Goal: Task Accomplishment & Management: Use online tool/utility

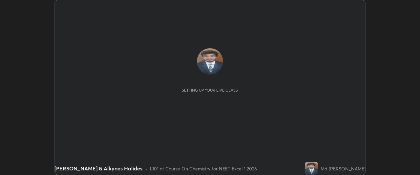
scroll to position [175, 419]
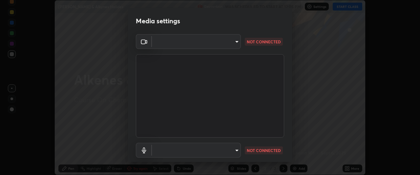
type input "0b0394df5398a873b7d047182dbff5bf8641b4882f7ce2760a0fef017966b62e"
type input "communications"
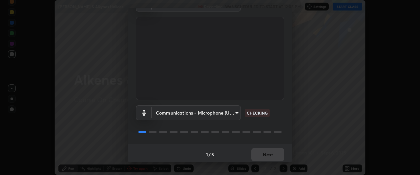
scroll to position [40, 0]
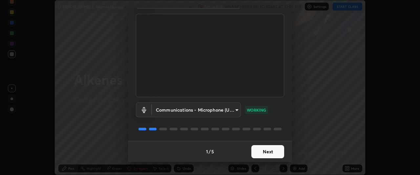
click at [272, 151] on button "Next" at bounding box center [267, 151] width 33 height 13
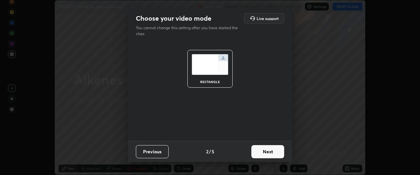
click at [272, 151] on button "Next" at bounding box center [267, 151] width 33 height 13
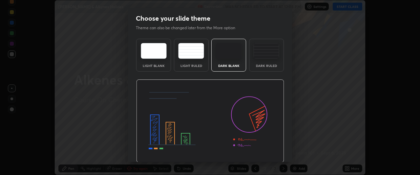
click at [272, 151] on img at bounding box center [210, 120] width 148 height 83
click at [274, 153] on img at bounding box center [210, 120] width 148 height 83
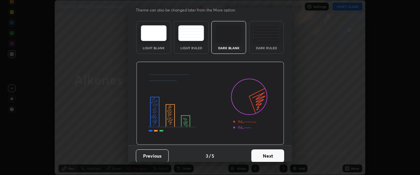
scroll to position [22, 0]
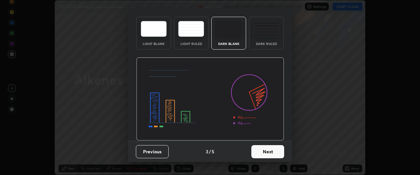
click at [261, 153] on button "Next" at bounding box center [267, 151] width 33 height 13
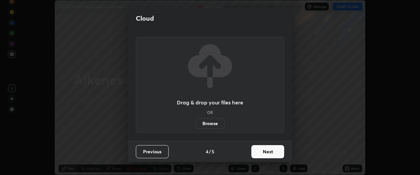
scroll to position [0, 0]
click at [264, 154] on button "Next" at bounding box center [267, 151] width 33 height 13
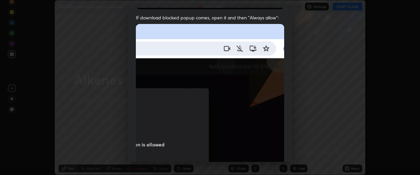
scroll to position [174, 0]
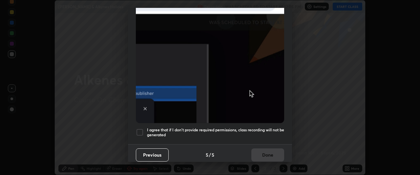
click at [138, 129] on div at bounding box center [140, 132] width 8 height 8
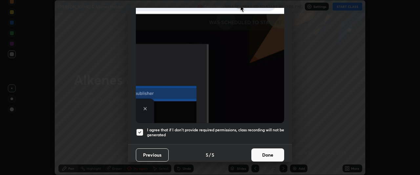
click at [263, 153] on button "Done" at bounding box center [267, 154] width 33 height 13
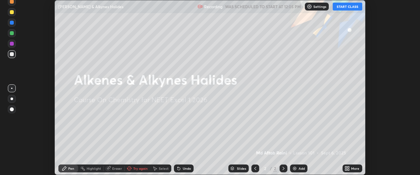
click at [297, 170] on div "Add" at bounding box center [298, 168] width 17 height 8
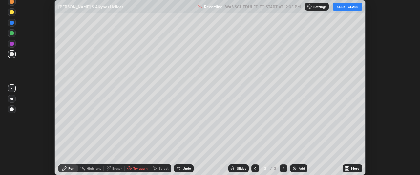
click at [351, 5] on button "START CLASS" at bounding box center [347, 7] width 30 height 8
